Goal: Task Accomplishment & Management: Manage account settings

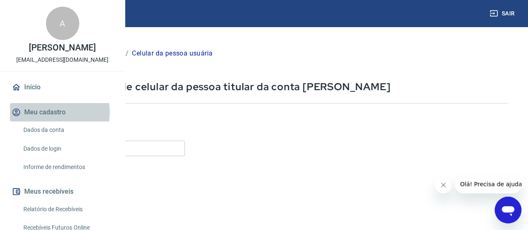
click at [54, 121] on button "Meu cadastro" at bounding box center [62, 112] width 105 height 18
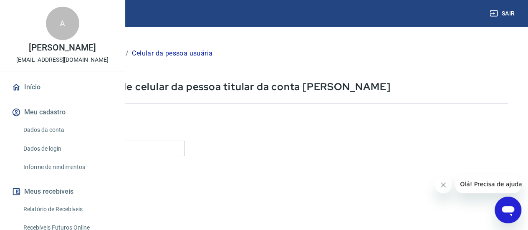
click at [48, 139] on link "Dados da conta" at bounding box center [67, 129] width 95 height 17
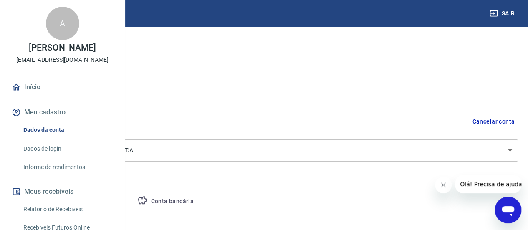
select select "SP"
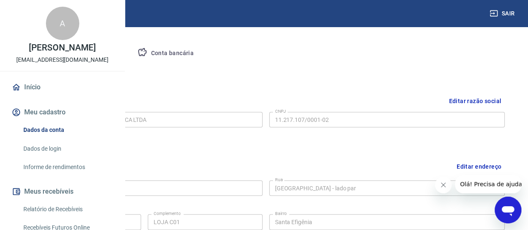
scroll to position [121, 0]
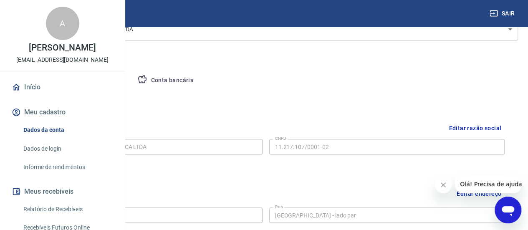
click at [131, 82] on button "Pessoa titular" at bounding box center [98, 81] width 66 height 20
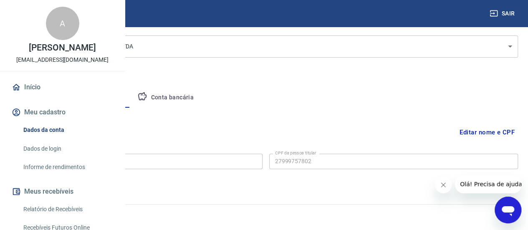
type input "279.997.578-02"
click at [200, 101] on button "Conta bancária" at bounding box center [166, 98] width 70 height 20
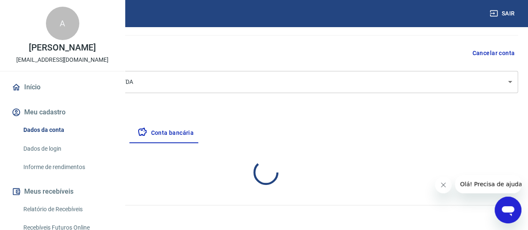
select select "1"
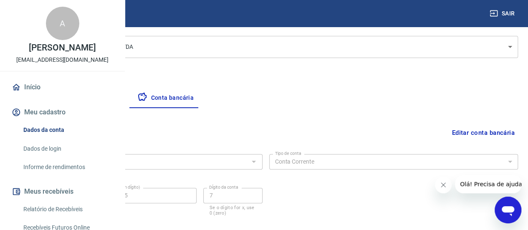
click at [500, 134] on button "Editar conta bancária" at bounding box center [483, 133] width 70 height 16
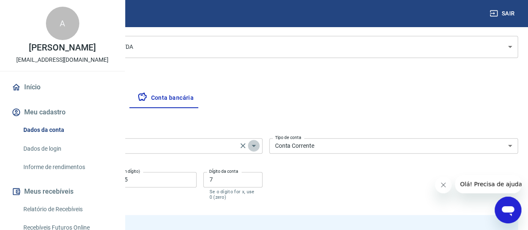
click at [259, 147] on icon "Abrir" at bounding box center [254, 146] width 10 height 10
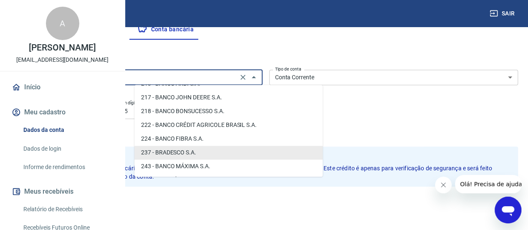
scroll to position [187, 0]
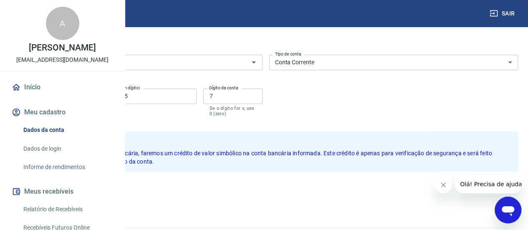
click at [336, 198] on div "Salvar Cancelar" at bounding box center [265, 190] width 505 height 36
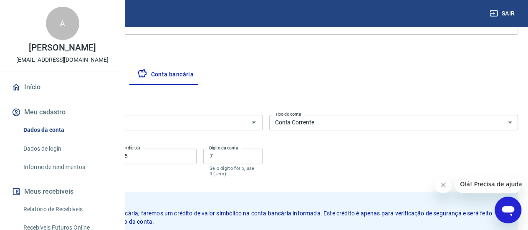
scroll to position [126, 0]
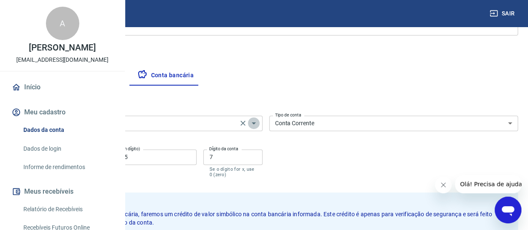
click at [259, 124] on icon "Abrir" at bounding box center [254, 123] width 10 height 10
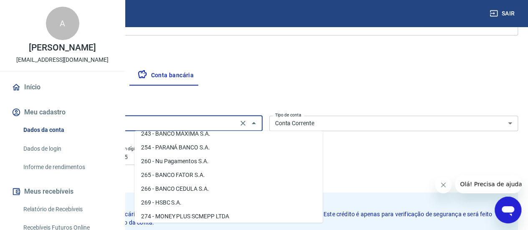
scroll to position [0, 0]
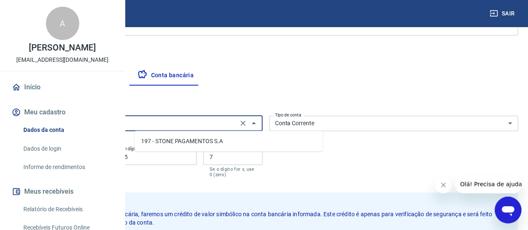
click at [221, 141] on li "197 - STONE PAGAMENTOS S.A" at bounding box center [228, 141] width 188 height 14
type input "197 - STONE PAGAMENTOS S.A"
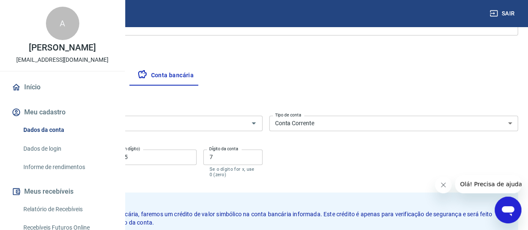
drag, startPoint x: 158, startPoint y: 158, endPoint x: 105, endPoint y: 157, distance: 52.6
type input "0001"
type input "4030484"
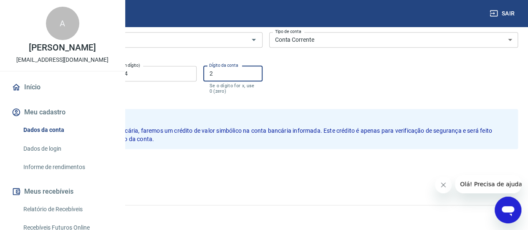
type input "2"
click at [45, 167] on button "Salvar" at bounding box center [29, 167] width 32 height 16
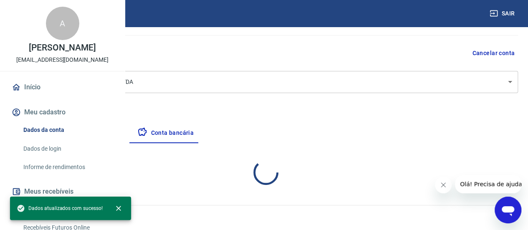
select select "1"
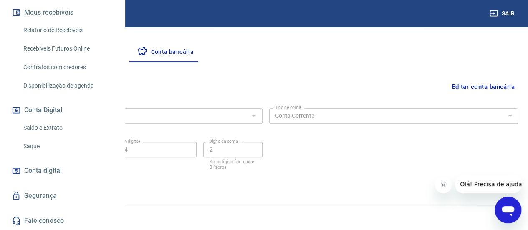
scroll to position [205, 0]
click at [38, 193] on link "Segurança" at bounding box center [62, 196] width 105 height 18
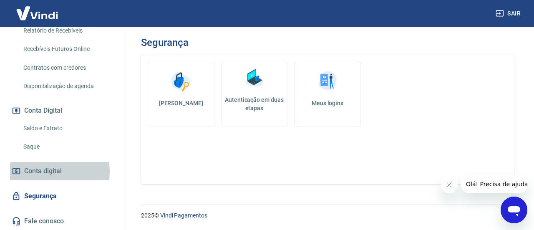
click at [50, 171] on span "Conta digital" at bounding box center [43, 171] width 38 height 12
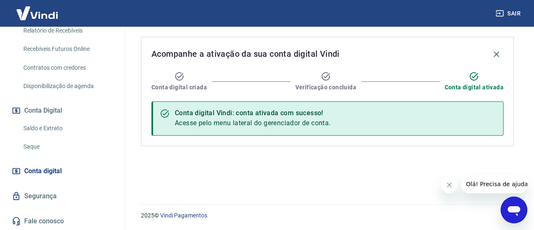
click at [275, 119] on span "Acesse pelo menu lateral do gerenciador de conta." at bounding box center [253, 123] width 156 height 8
click at [272, 126] on span "Acesse pelo menu lateral do gerenciador de conta." at bounding box center [253, 123] width 156 height 8
click at [273, 126] on span "Acesse pelo menu lateral do gerenciador de conta." at bounding box center [253, 123] width 156 height 8
click at [245, 124] on span "Acesse pelo menu lateral do gerenciador de conta." at bounding box center [253, 123] width 156 height 8
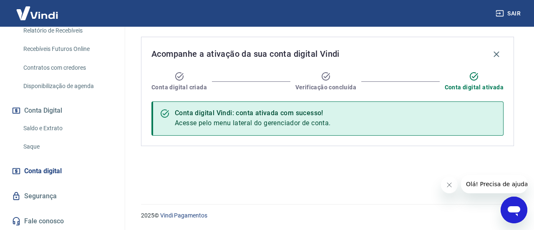
click at [245, 119] on span "Acesse pelo menu lateral do gerenciador de conta." at bounding box center [253, 123] width 156 height 8
click at [245, 111] on div "Conta digital Vindi: conta ativada com sucesso!" at bounding box center [253, 113] width 156 height 10
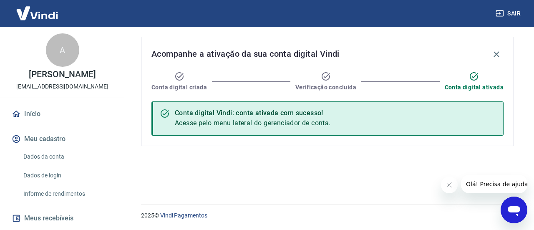
click at [325, 120] on span "Acesse pelo menu lateral do gerenciador de conta." at bounding box center [253, 123] width 156 height 8
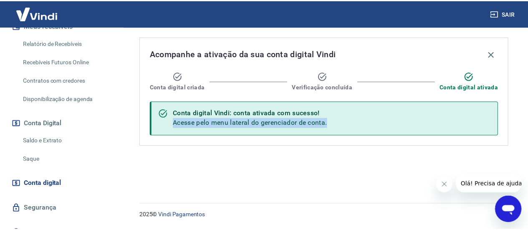
scroll to position [205, 0]
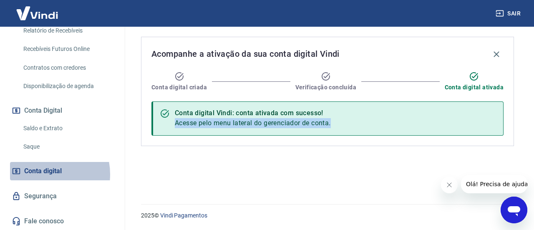
click at [40, 174] on span "Conta digital" at bounding box center [43, 171] width 38 height 12
click at [45, 168] on span "Conta digital" at bounding box center [43, 171] width 38 height 12
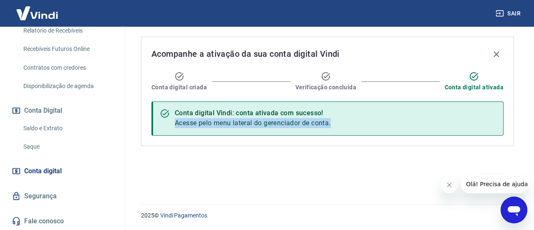
click at [45, 168] on span "Conta digital" at bounding box center [43, 171] width 38 height 12
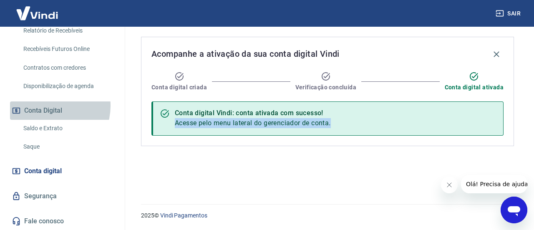
click at [47, 106] on button "Conta Digital" at bounding box center [62, 110] width 105 height 18
click at [46, 106] on button "Conta Digital" at bounding box center [62, 110] width 105 height 18
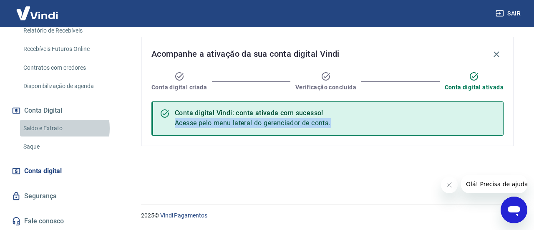
click at [49, 128] on link "Saldo e Extrato" at bounding box center [67, 128] width 95 height 17
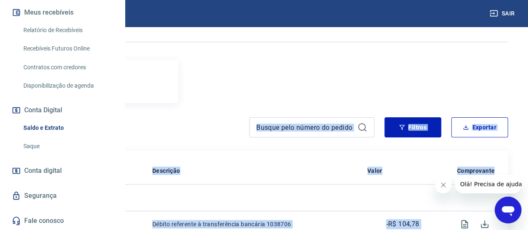
scroll to position [83, 0]
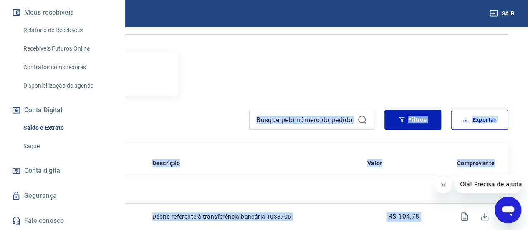
click at [386, 51] on div "Se o saldo aumentar sem um lançamento correspondente no extrato, aguarde alguma…" at bounding box center [264, 135] width 508 height 384
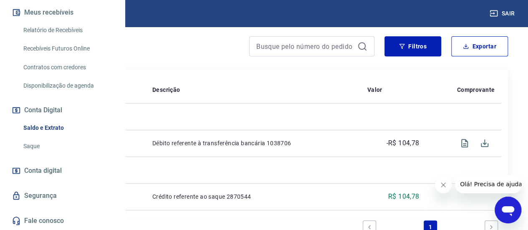
scroll to position [174, 0]
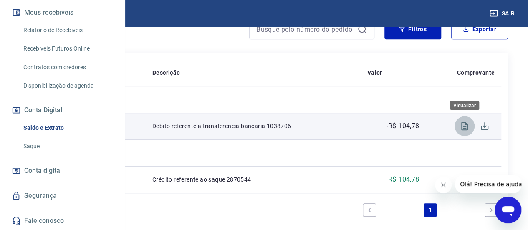
click at [465, 124] on icon "Visualizar" at bounding box center [464, 126] width 7 height 8
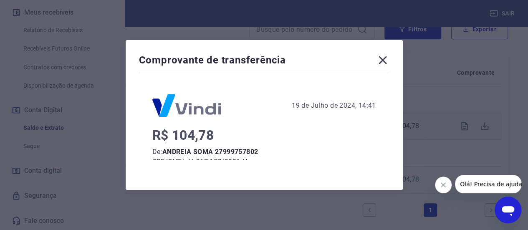
click at [386, 59] on icon at bounding box center [382, 59] width 13 height 13
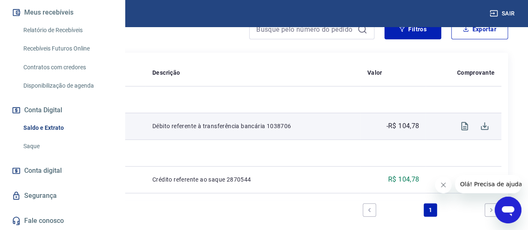
click at [47, 196] on link "Segurança" at bounding box center [62, 196] width 105 height 18
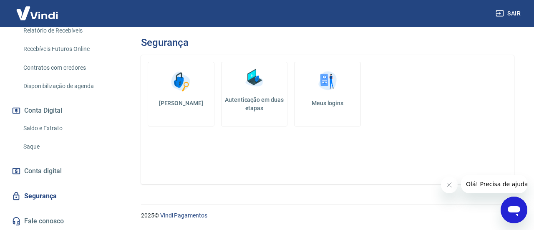
click at [320, 99] on h5 "Meus logins" at bounding box center [327, 103] width 53 height 8
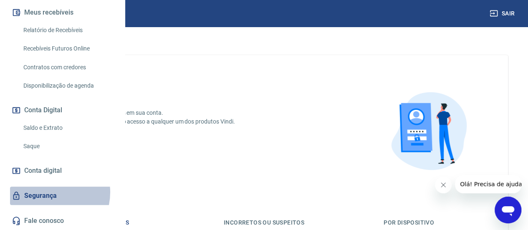
click at [51, 192] on link "Segurança" at bounding box center [62, 196] width 105 height 18
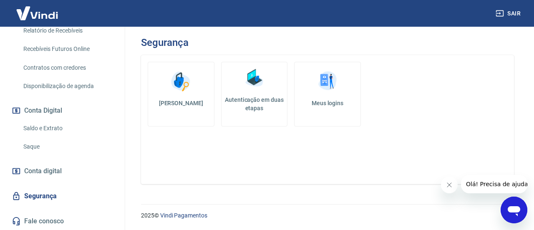
click at [243, 83] on img at bounding box center [254, 78] width 25 height 25
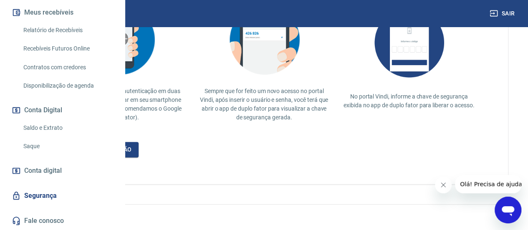
scroll to position [156, 0]
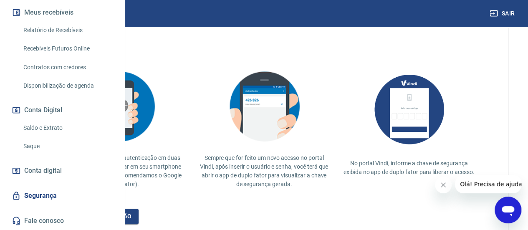
click at [43, 220] on link "Fale conosco" at bounding box center [62, 221] width 105 height 18
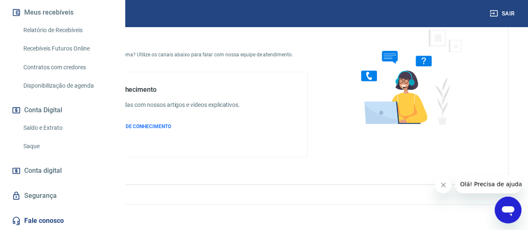
scroll to position [52, 0]
click at [43, 169] on span "Conta digital" at bounding box center [43, 171] width 38 height 12
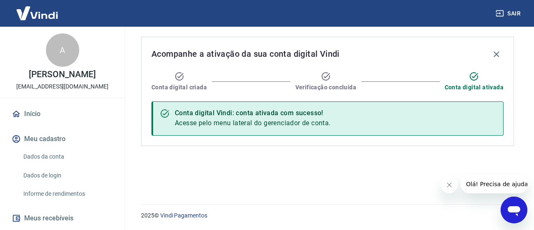
click at [50, 158] on link "Dados da conta" at bounding box center [67, 156] width 95 height 17
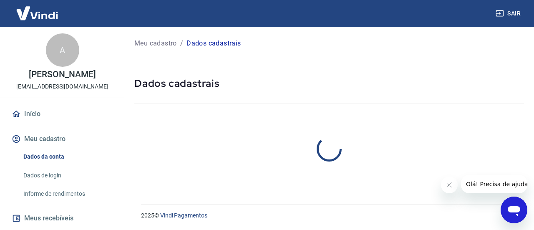
select select "SP"
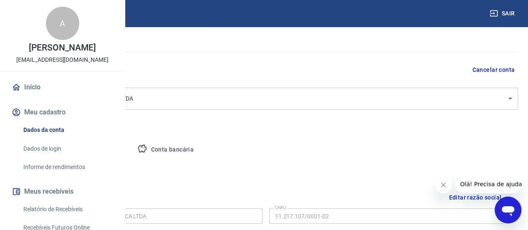
scroll to position [125, 0]
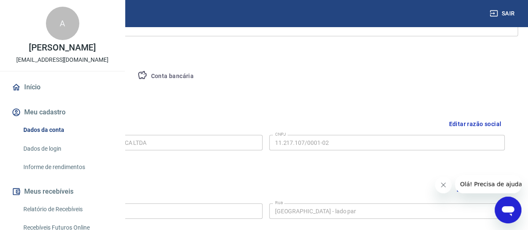
click at [200, 74] on button "Conta bancária" at bounding box center [166, 76] width 70 height 20
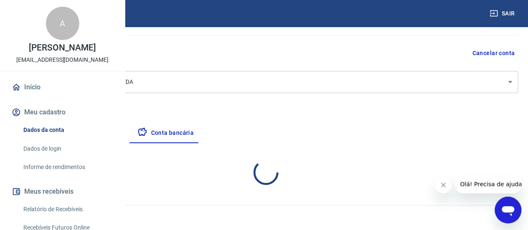
select select "1"
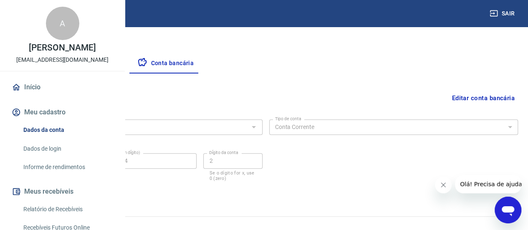
scroll to position [149, 0]
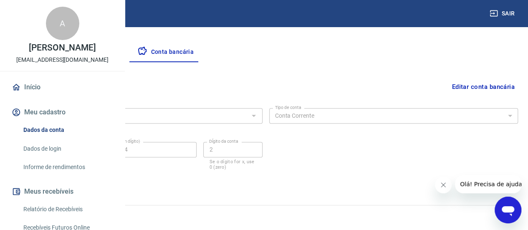
click at [131, 50] on button "Pessoa titular" at bounding box center [98, 52] width 66 height 20
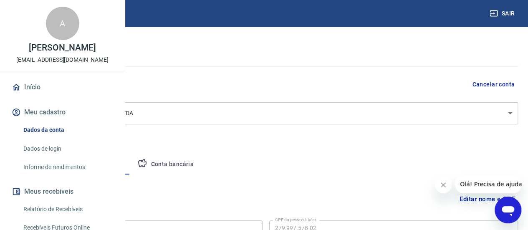
scroll to position [20, 0]
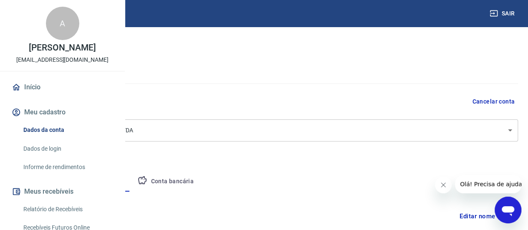
drag, startPoint x: 179, startPoint y: 179, endPoint x: 174, endPoint y: 178, distance: 5.1
click at [65, 179] on button "Empresa" at bounding box center [38, 182] width 51 height 20
select select "SP"
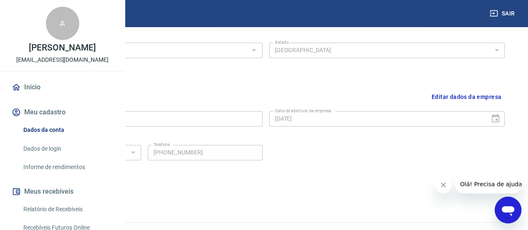
scroll to position [371, 0]
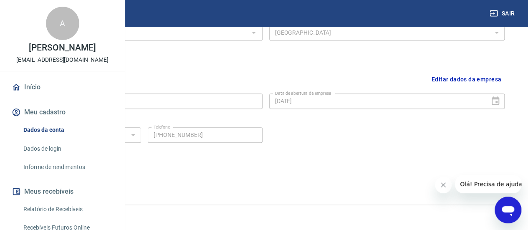
click at [27, 96] on link "Início" at bounding box center [62, 87] width 105 height 18
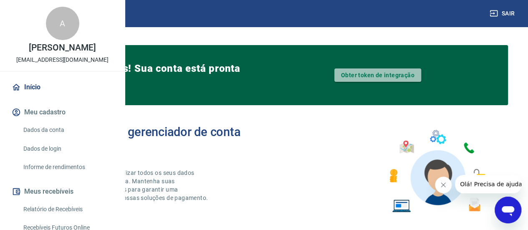
click at [377, 75] on link "Obter token de integração" at bounding box center [377, 74] width 87 height 13
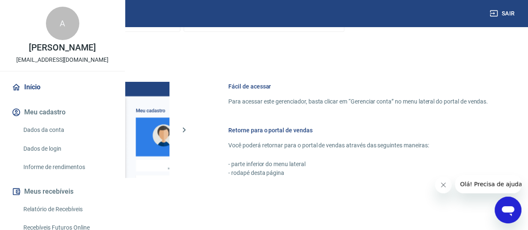
scroll to position [334, 0]
